Goal: Information Seeking & Learning: Learn about a topic

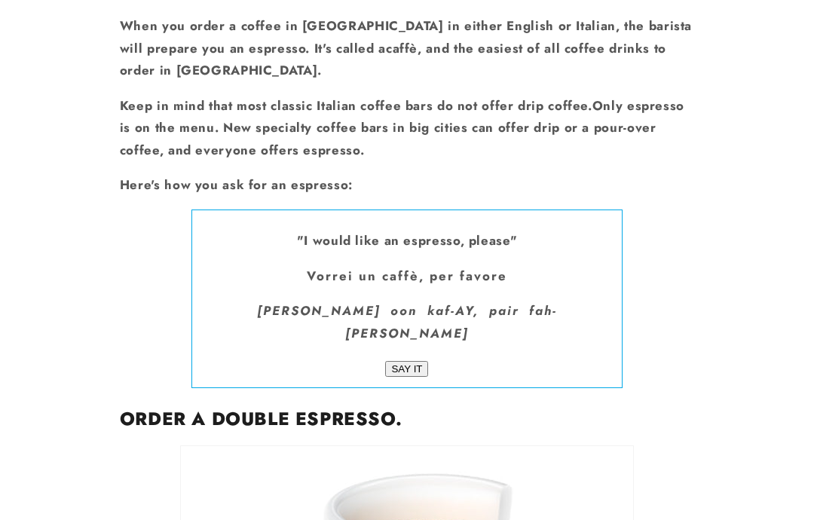
scroll to position [2189, 0]
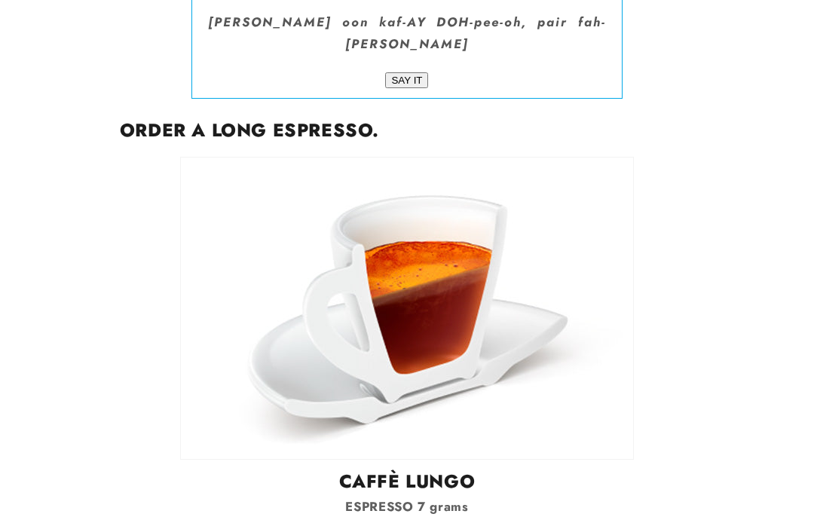
scroll to position [3216, 0]
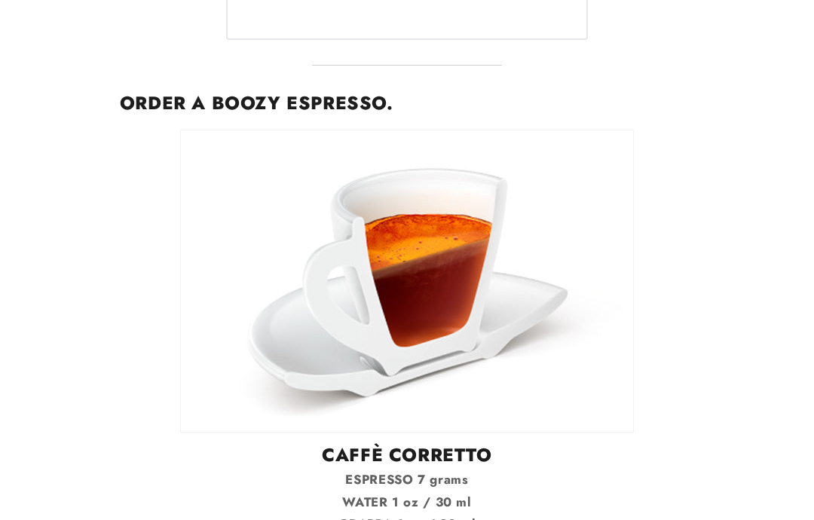
scroll to position [5121, 0]
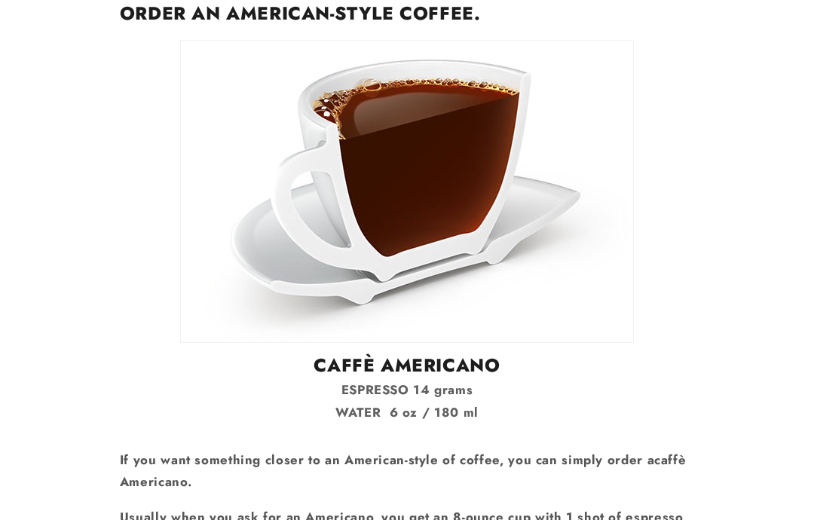
scroll to position [6052, 0]
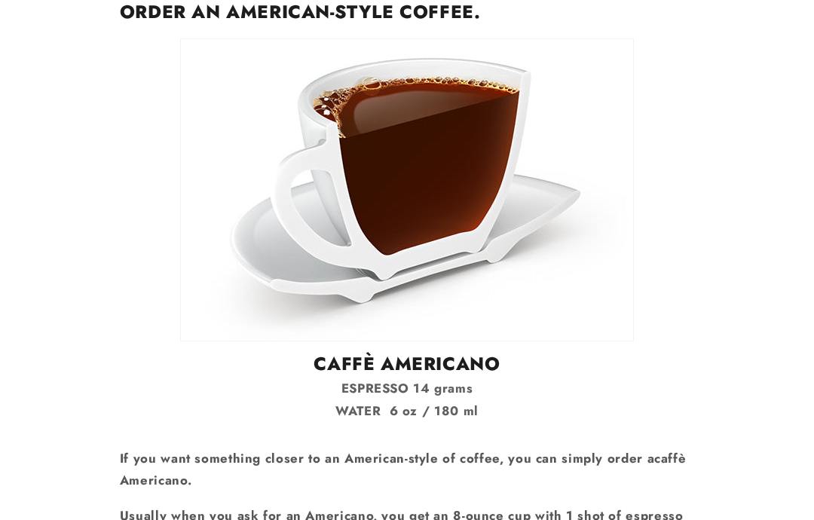
click at [657, 442] on div "The definitive guide on ordering coffee in Italian. Ok, you survived the [MEDIC…" at bounding box center [407, 305] width 574 height 11284
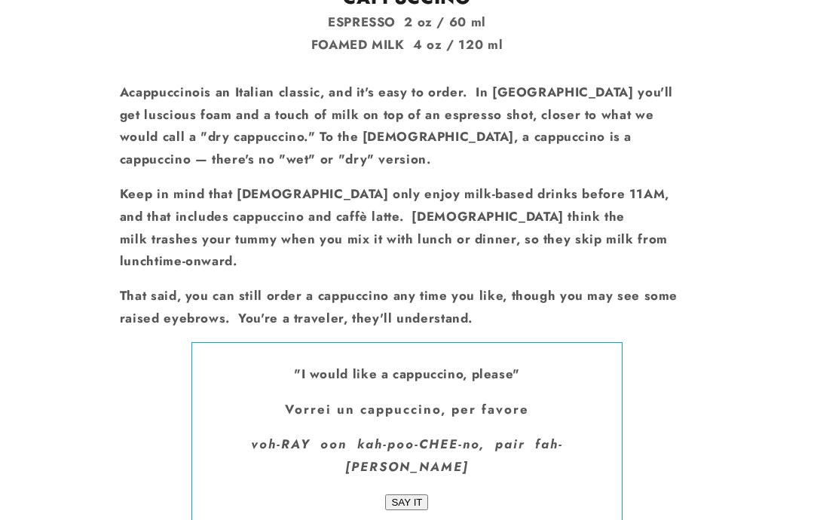
scroll to position [7235, 0]
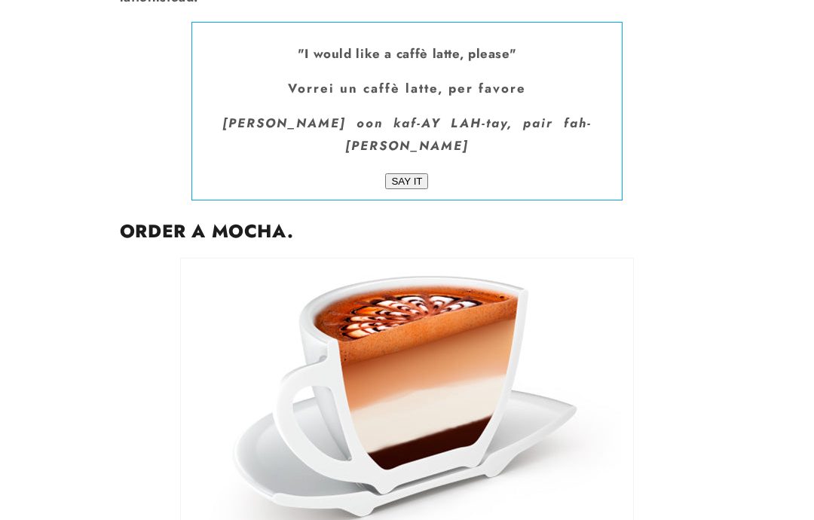
scroll to position [8315, 0]
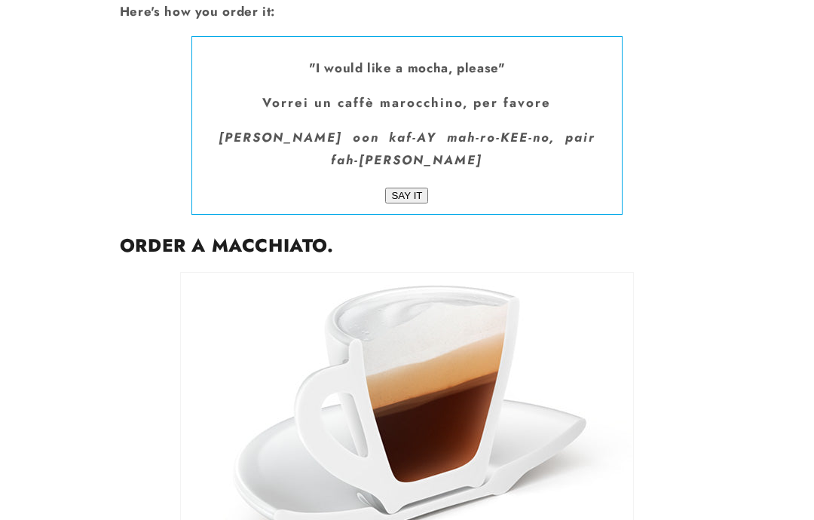
scroll to position [9139, 0]
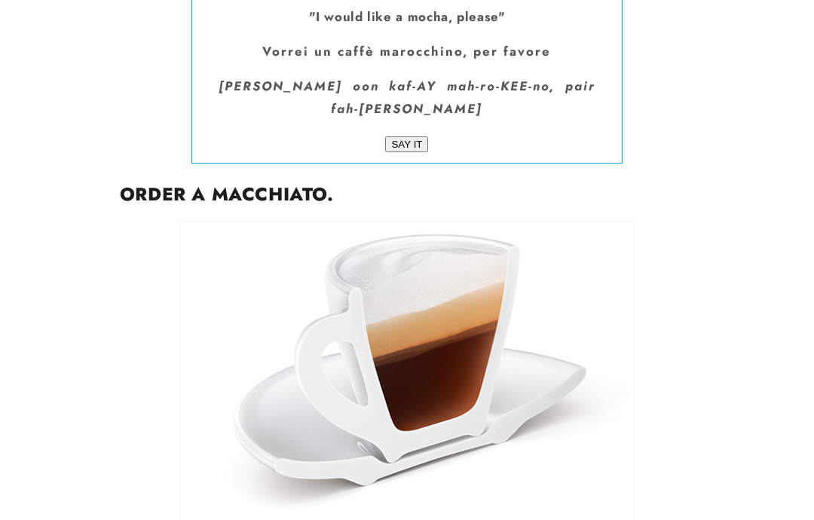
scroll to position [9191, 0]
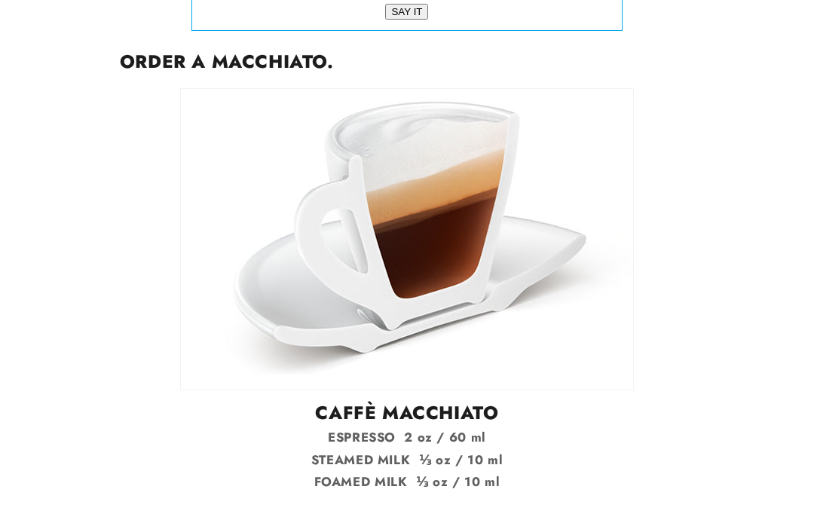
scroll to position [9335, 0]
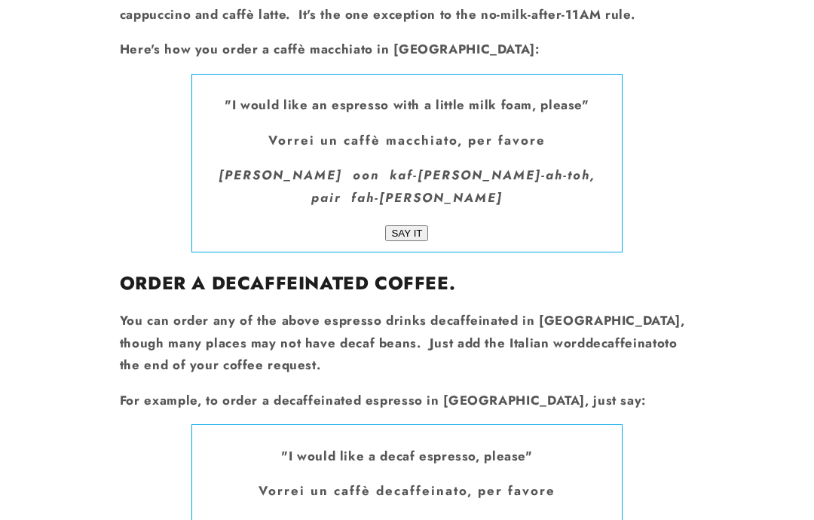
scroll to position [9940, 0]
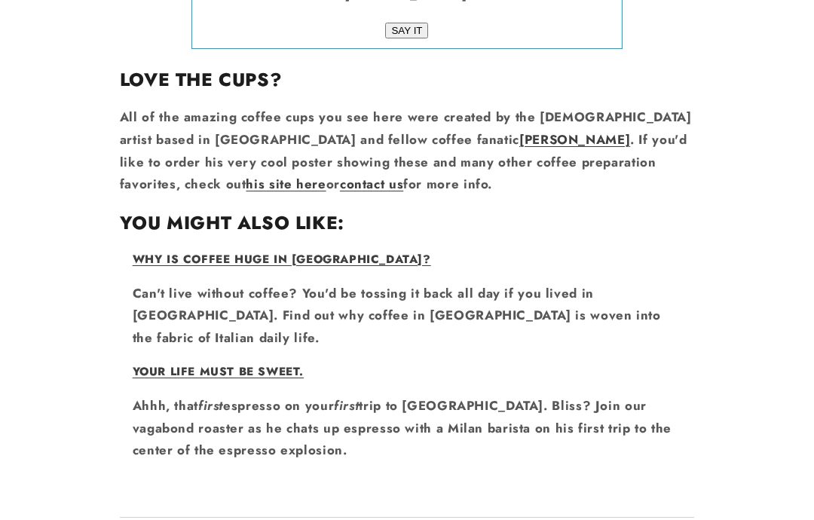
scroll to position [10981, 0]
